Goal: Information Seeking & Learning: Check status

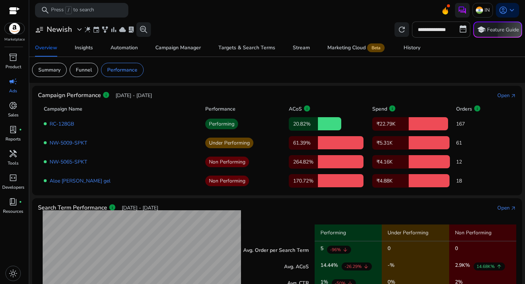
scroll to position [203, 0]
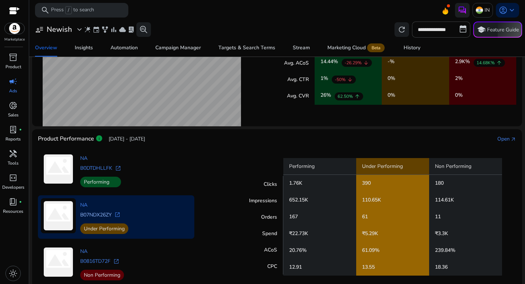
click at [101, 216] on link "B07NDX26ZY" at bounding box center [95, 214] width 31 height 7
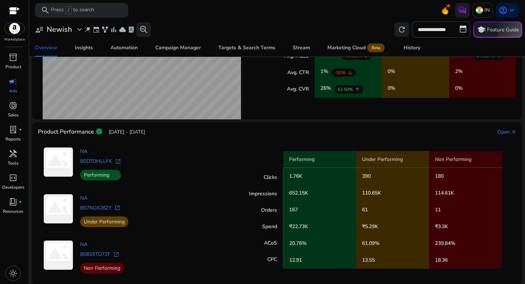
scroll to position [211, 0]
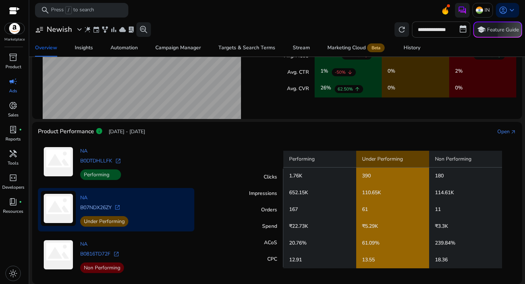
click at [109, 208] on link "B07NDX26ZY" at bounding box center [95, 207] width 31 height 7
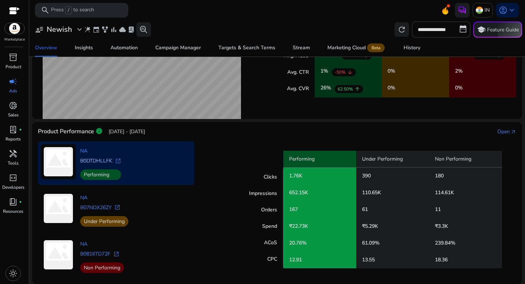
click at [105, 161] on link "B0DTDHLLFK" at bounding box center [96, 160] width 32 height 7
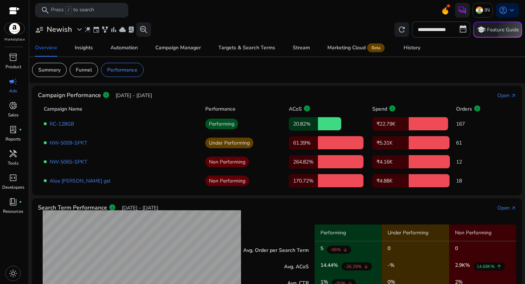
scroll to position [211, 0]
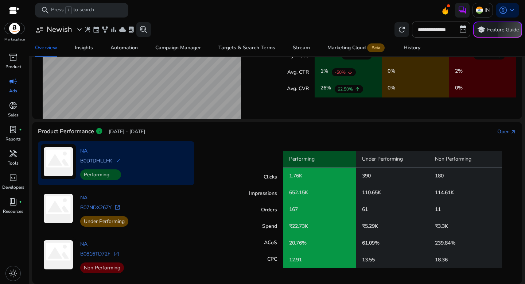
click at [101, 162] on link "B0DTDHLLFK" at bounding box center [96, 160] width 32 height 7
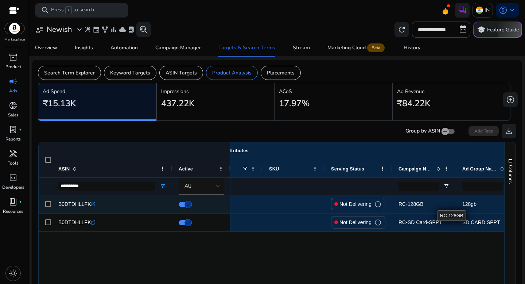
scroll to position [0, 40]
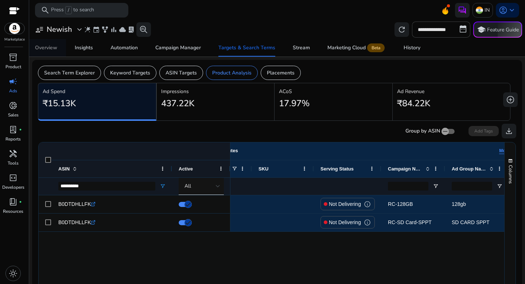
drag, startPoint x: 55, startPoint y: 37, endPoint x: 55, endPoint y: 43, distance: 6.6
click at [55, 37] on div "**********" at bounding box center [277, 30] width 490 height 16
click at [54, 48] on div "Overview" at bounding box center [46, 47] width 22 height 5
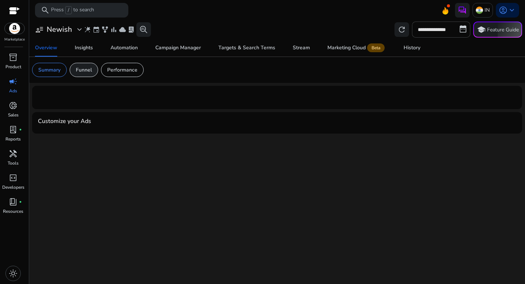
click at [87, 72] on p "Funnel" at bounding box center [84, 70] width 16 height 8
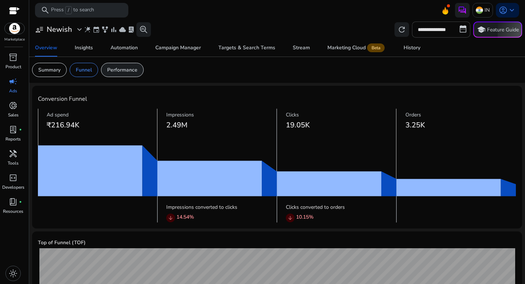
click at [125, 67] on p "Performance" at bounding box center [122, 70] width 30 height 8
